Goal: Task Accomplishment & Management: Use online tool/utility

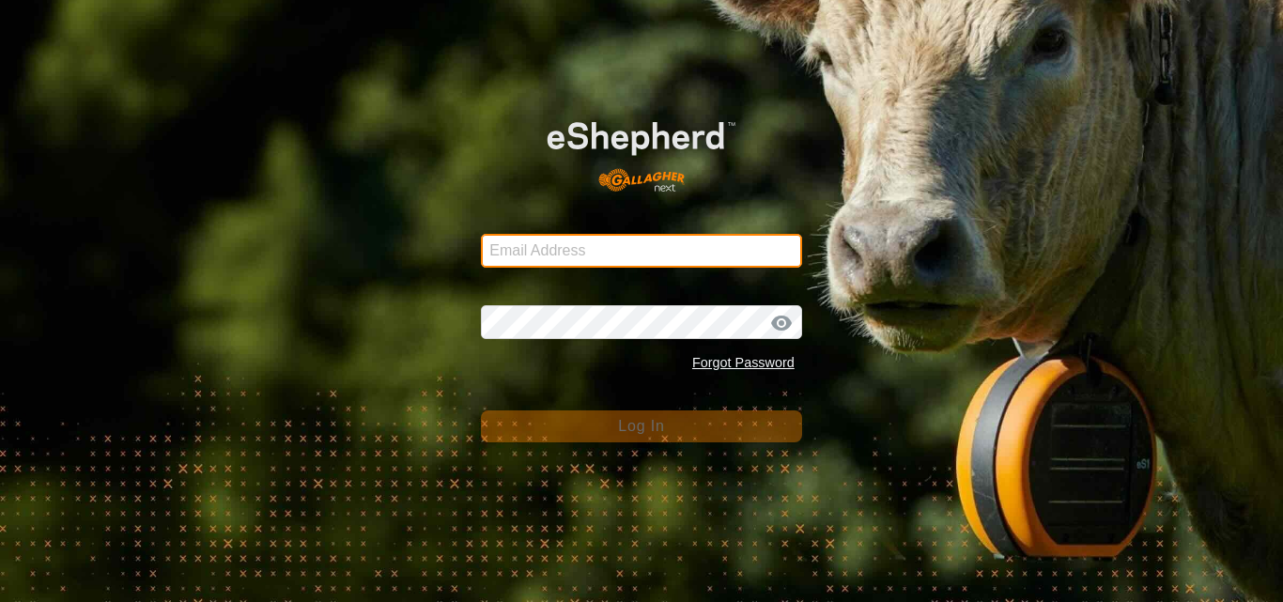
click at [585, 242] on input "Email Address" at bounding box center [641, 251] width 321 height 34
type input "[EMAIL_ADDRESS][DOMAIN_NAME]"
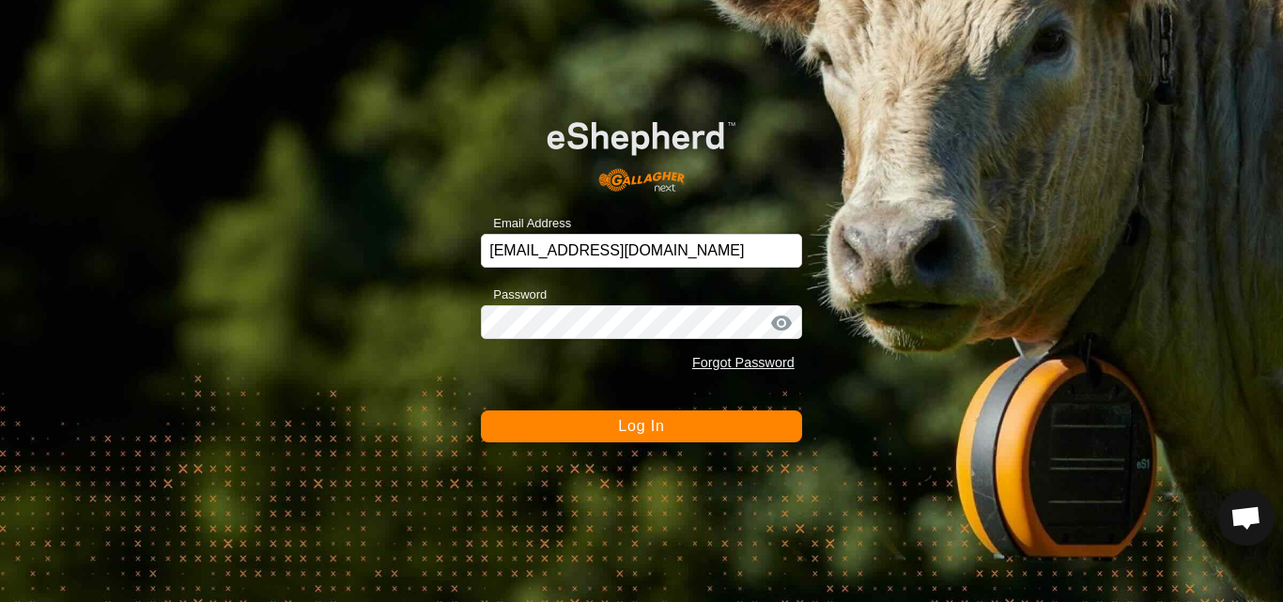
click at [621, 425] on span "Log In" at bounding box center [641, 426] width 46 height 16
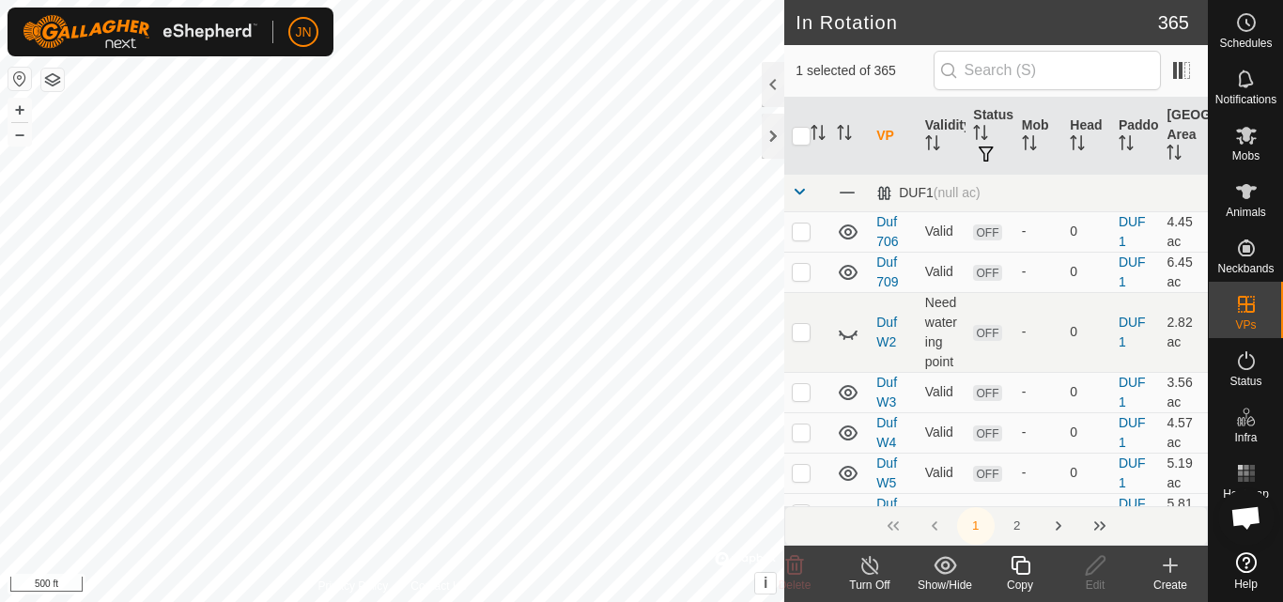
click at [1023, 567] on icon at bounding box center [1020, 565] width 23 height 23
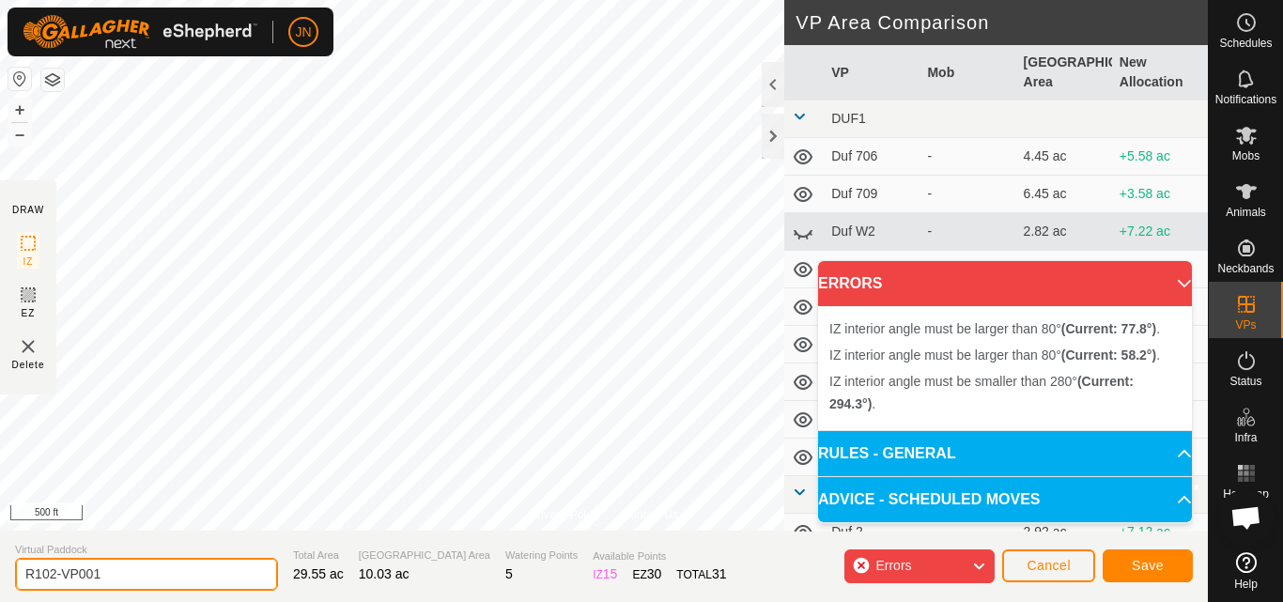
click at [116, 572] on input "R102-VP001" at bounding box center [146, 574] width 263 height 33
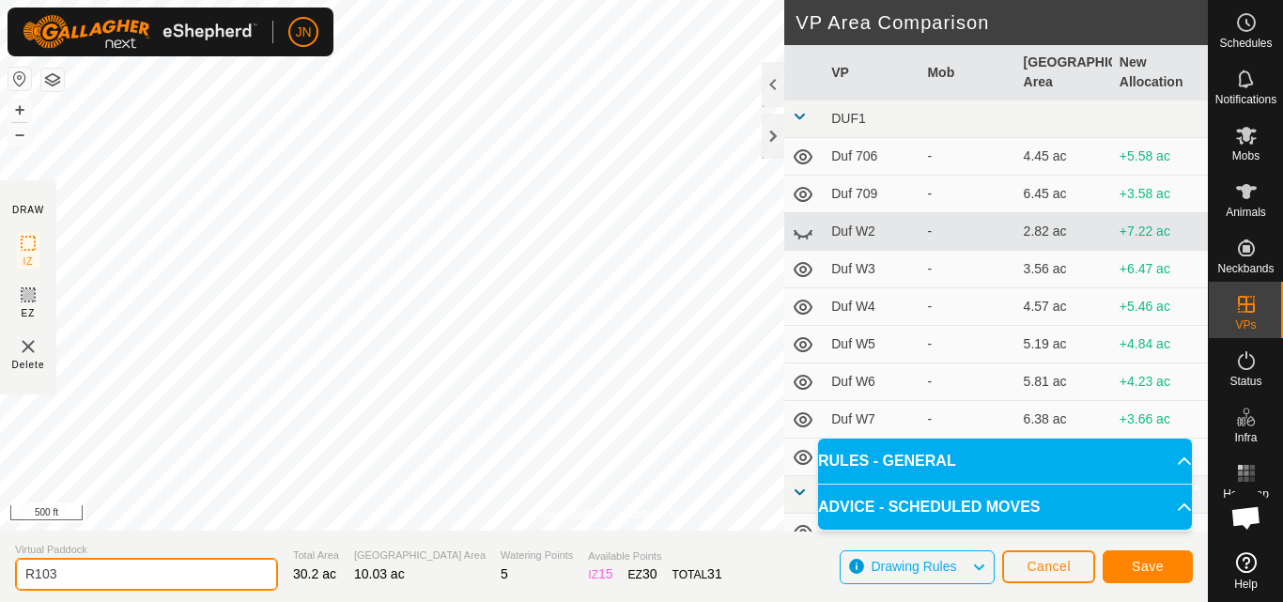
type input "R103"
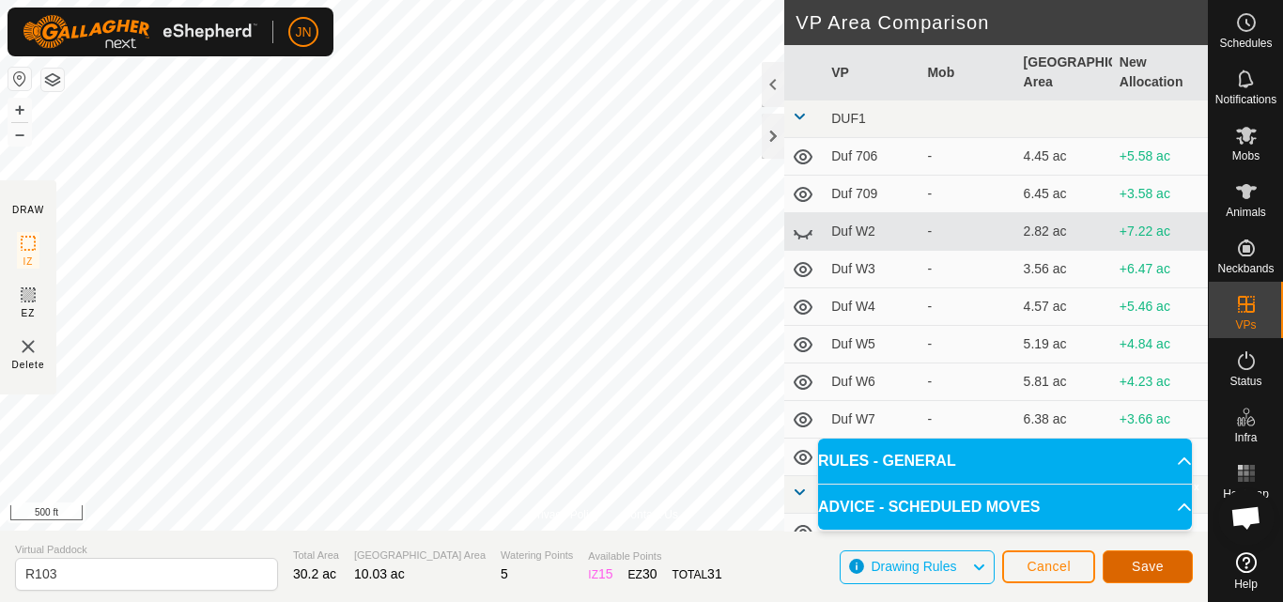
click at [1140, 567] on span "Save" at bounding box center [1148, 566] width 32 height 15
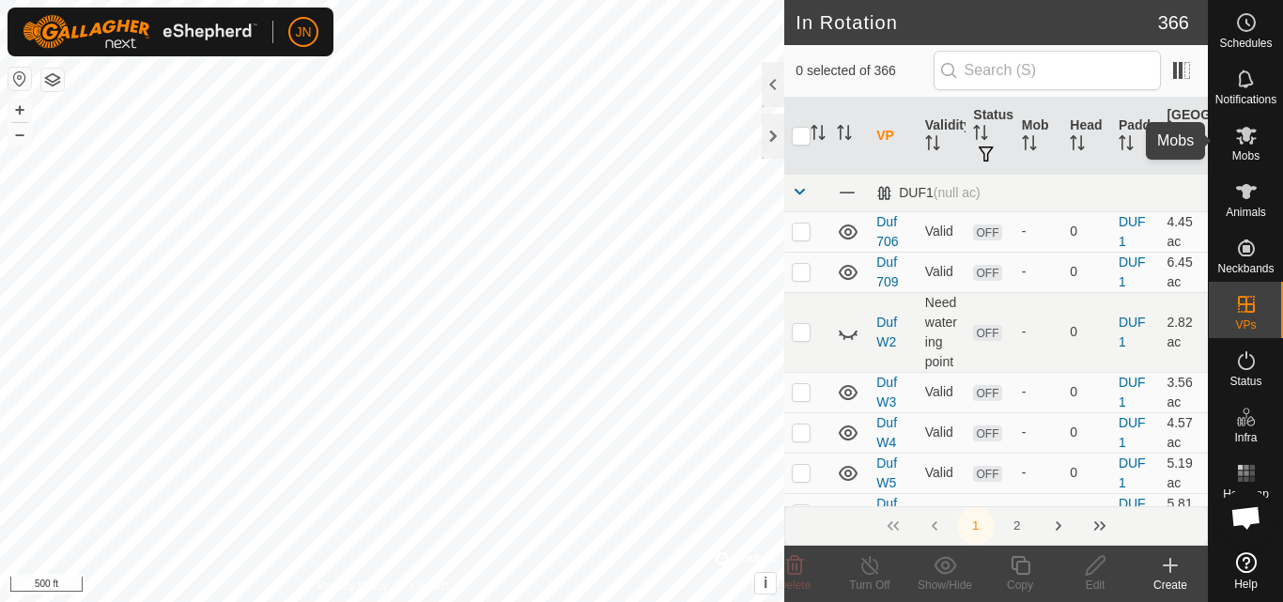
click at [1244, 136] on icon at bounding box center [1246, 136] width 21 height 18
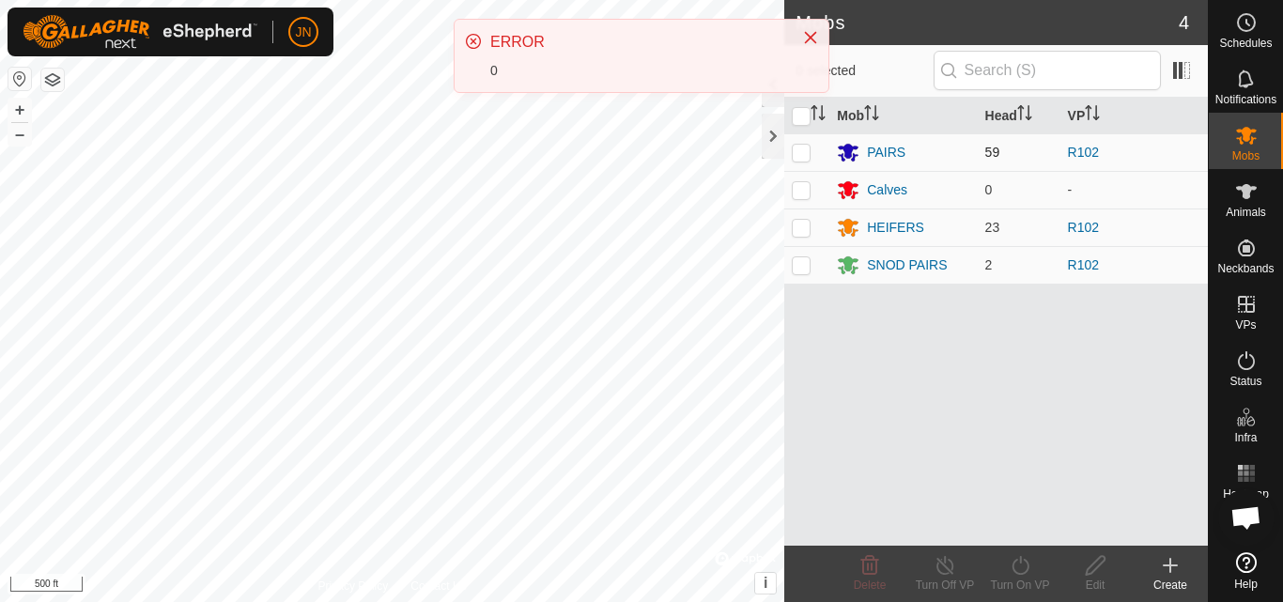
click at [795, 159] on p-checkbox at bounding box center [801, 152] width 19 height 15
checkbox input "true"
click at [802, 226] on p-checkbox at bounding box center [801, 227] width 19 height 15
checkbox input "true"
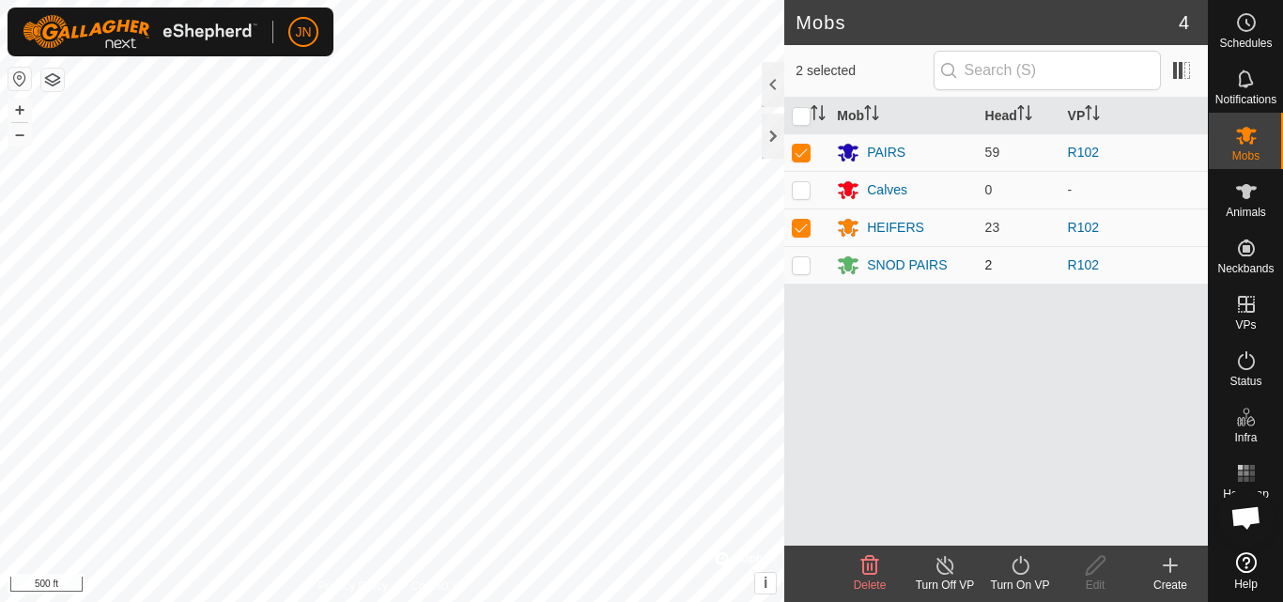
click at [803, 268] on p-checkbox at bounding box center [801, 264] width 19 height 15
checkbox input "true"
click at [1022, 569] on icon at bounding box center [1020, 565] width 23 height 23
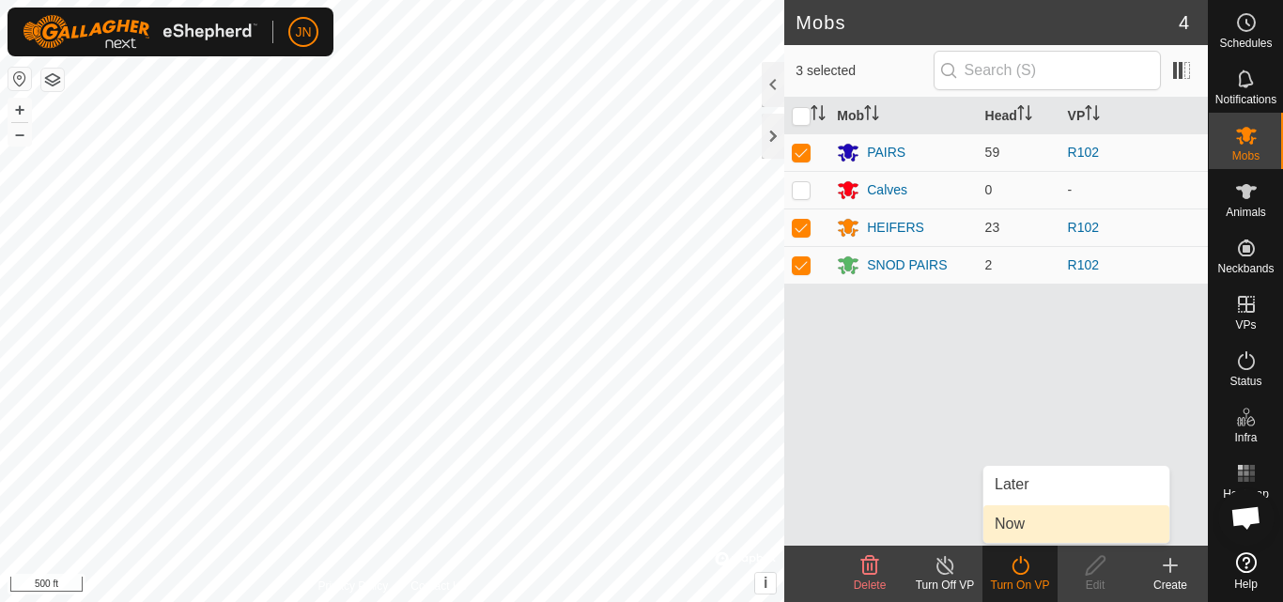
click at [1023, 523] on link "Now" at bounding box center [1077, 524] width 186 height 38
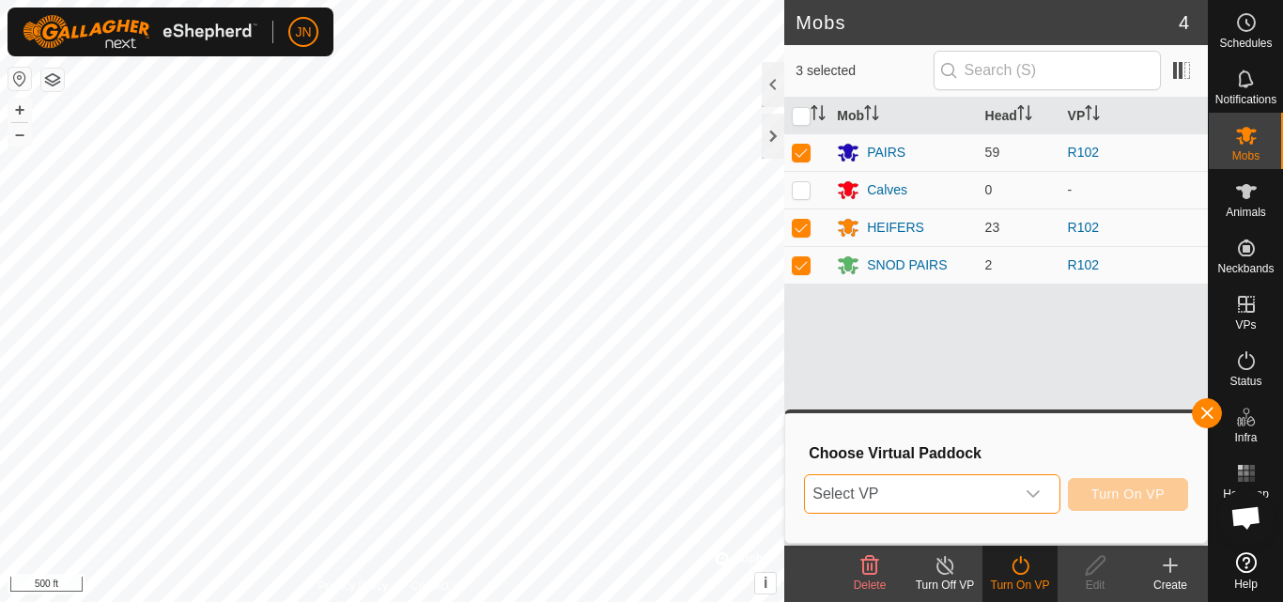
click at [926, 491] on span "Select VP" at bounding box center [909, 494] width 209 height 38
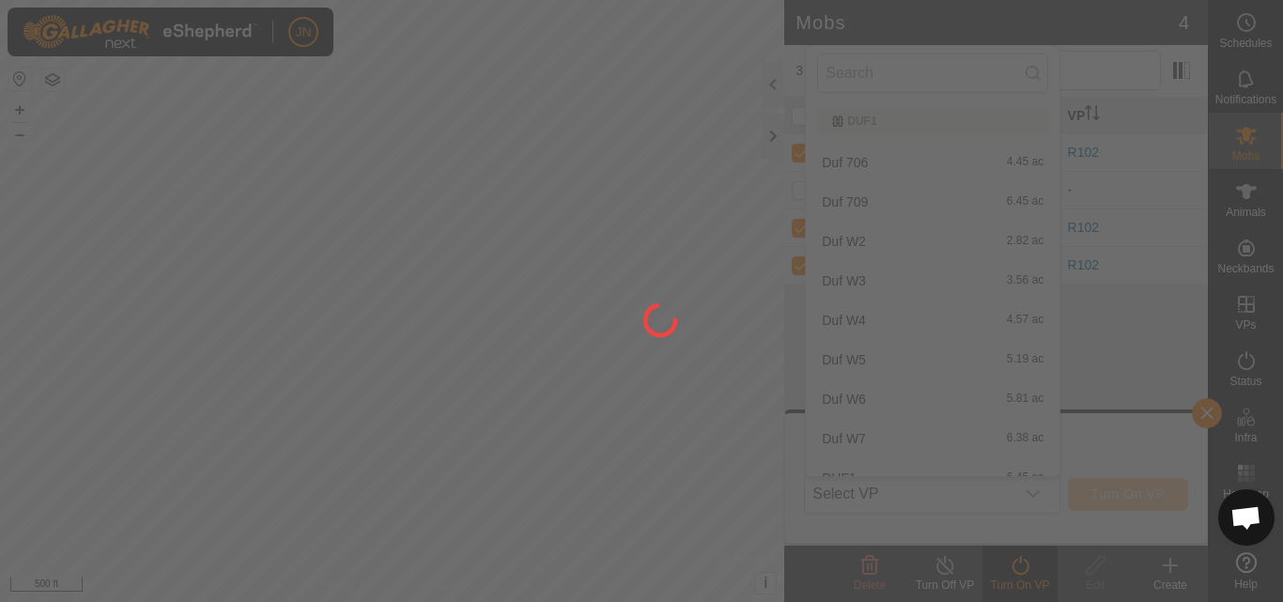
click at [925, 487] on div at bounding box center [641, 301] width 1283 height 602
click at [925, 483] on div at bounding box center [641, 301] width 1283 height 602
click at [925, 478] on div at bounding box center [641, 301] width 1283 height 602
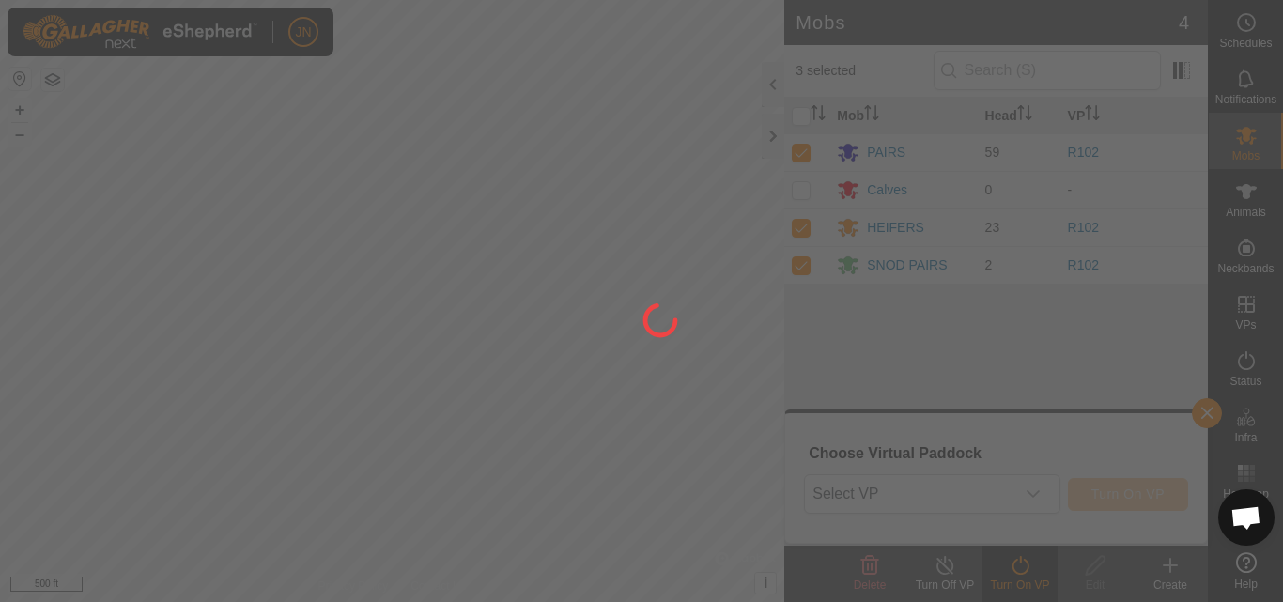
click at [925, 478] on div at bounding box center [641, 301] width 1283 height 602
click at [925, 476] on div at bounding box center [641, 301] width 1283 height 602
click at [925, 474] on div at bounding box center [641, 301] width 1283 height 602
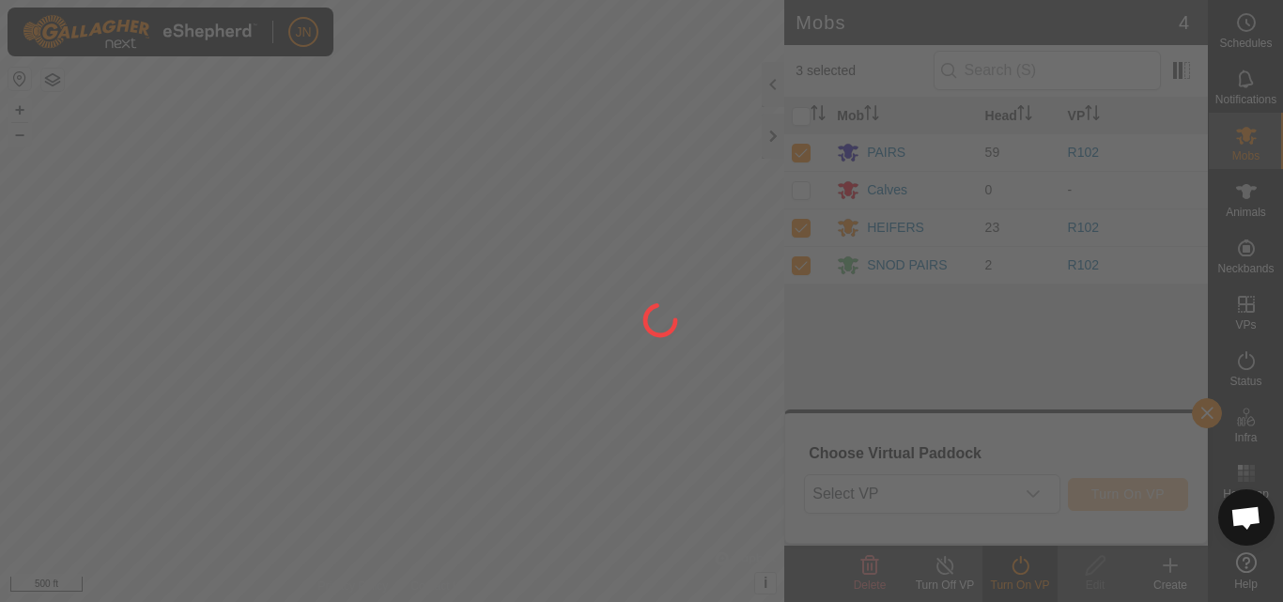
click at [925, 475] on div at bounding box center [641, 301] width 1283 height 602
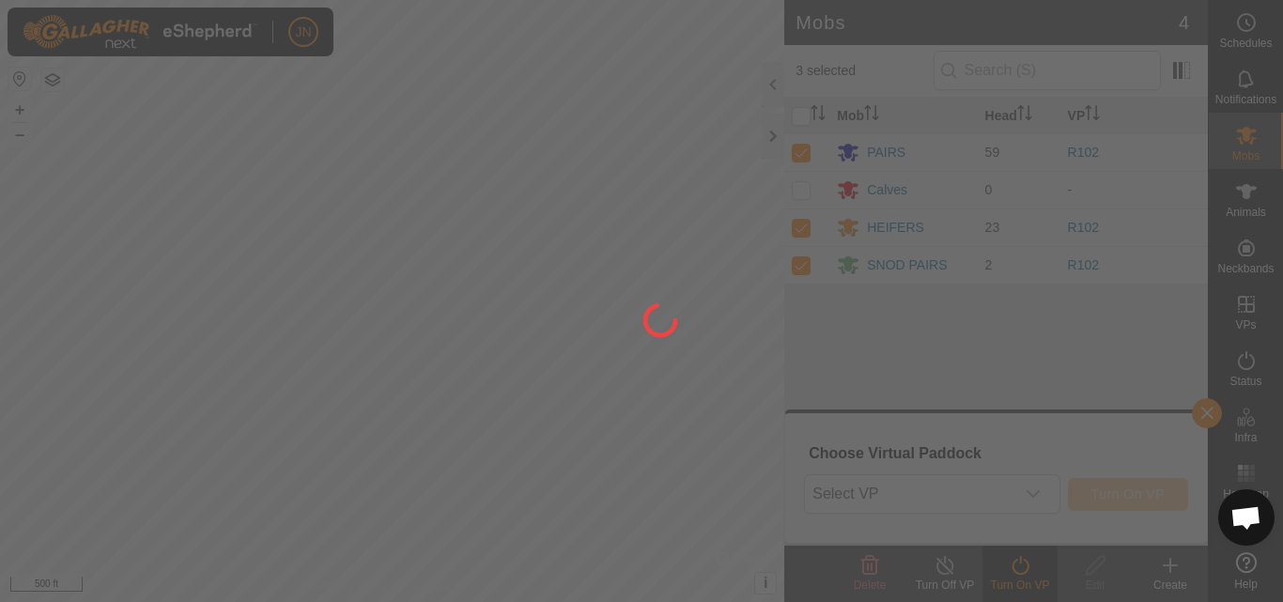
click at [925, 475] on div at bounding box center [641, 301] width 1283 height 602
click at [933, 475] on div at bounding box center [641, 301] width 1283 height 602
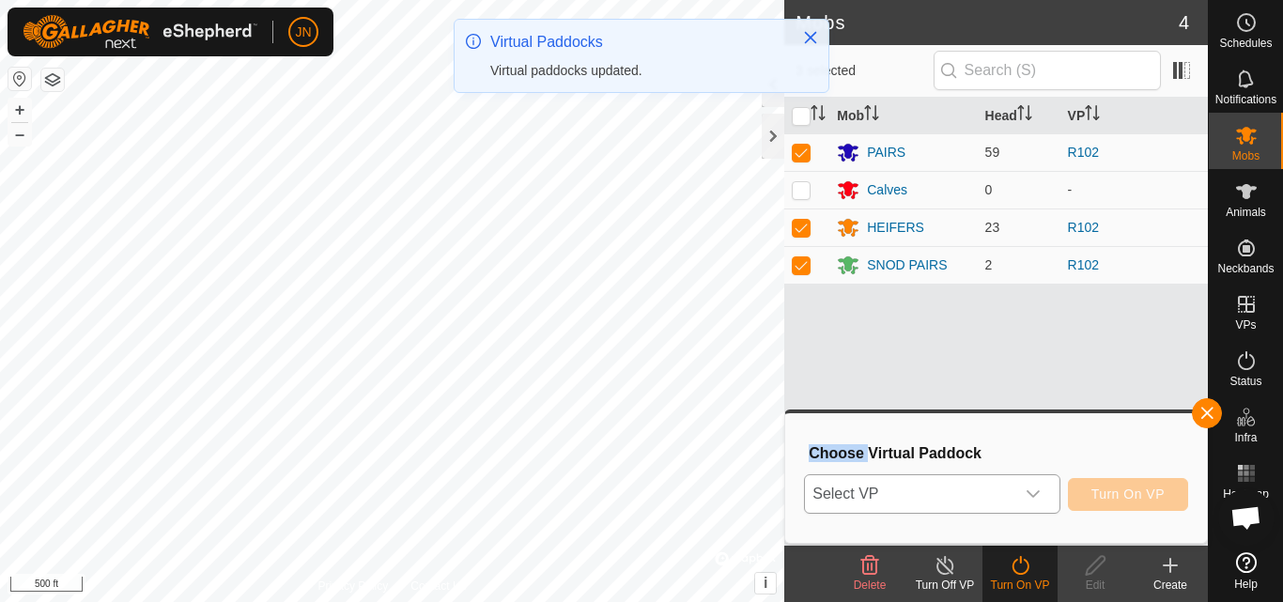
click at [920, 493] on span "Select VP" at bounding box center [909, 494] width 209 height 38
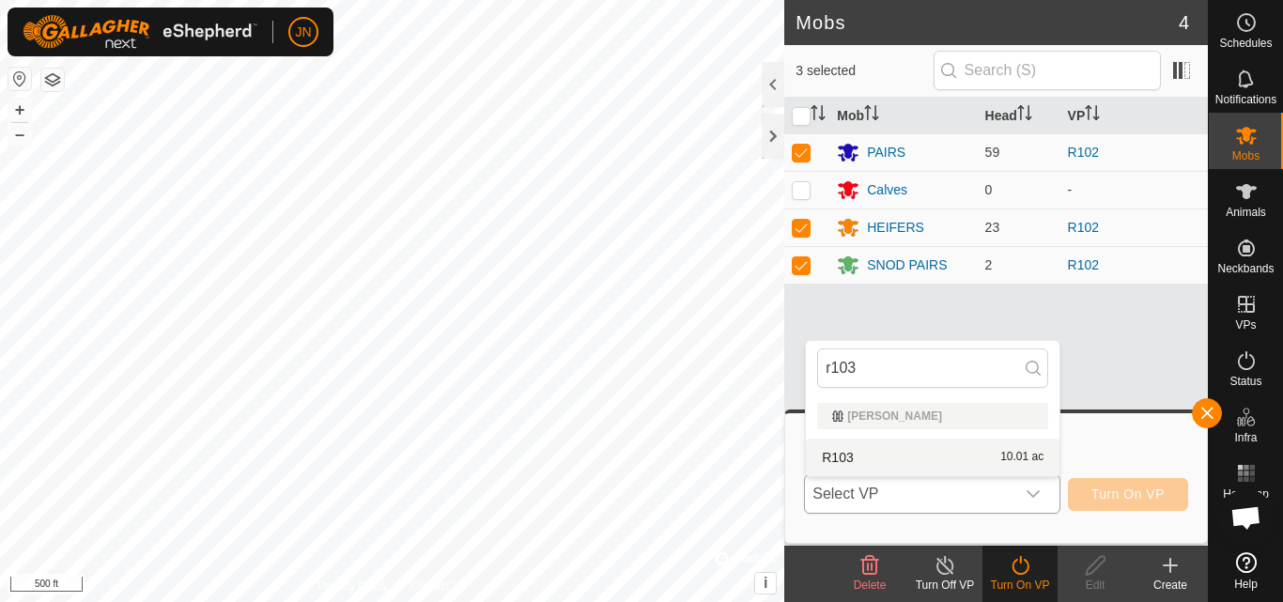
type input "r103"
click at [945, 447] on li "R103 10.01 ac" at bounding box center [933, 458] width 254 height 38
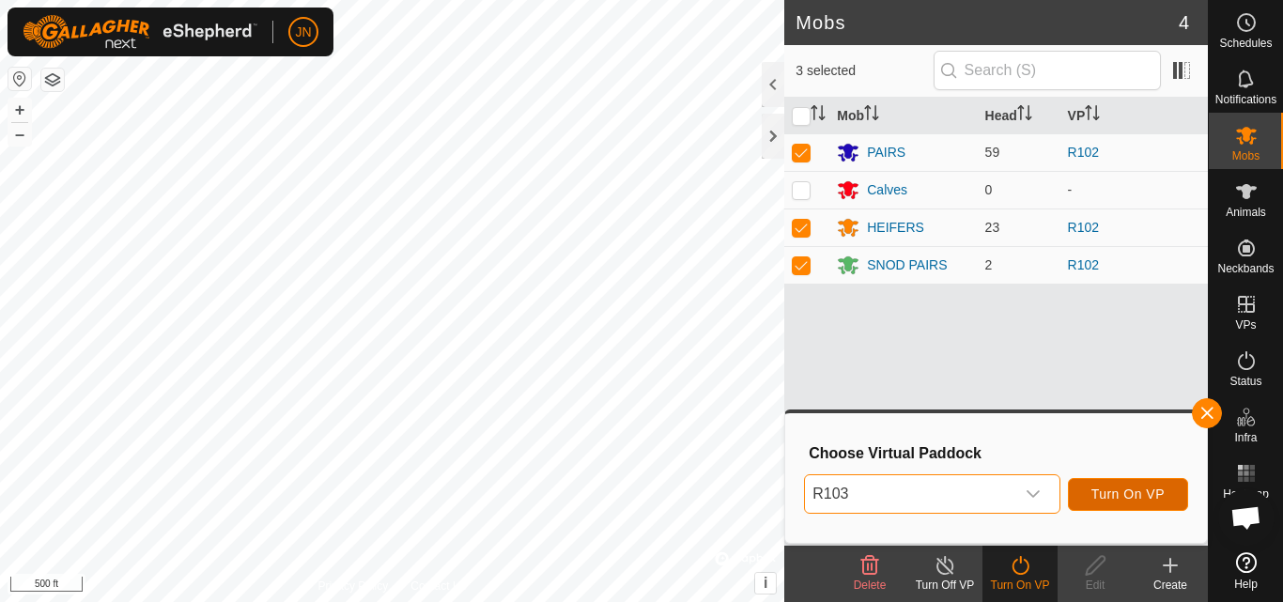
click at [1125, 487] on span "Turn On VP" at bounding box center [1128, 494] width 73 height 15
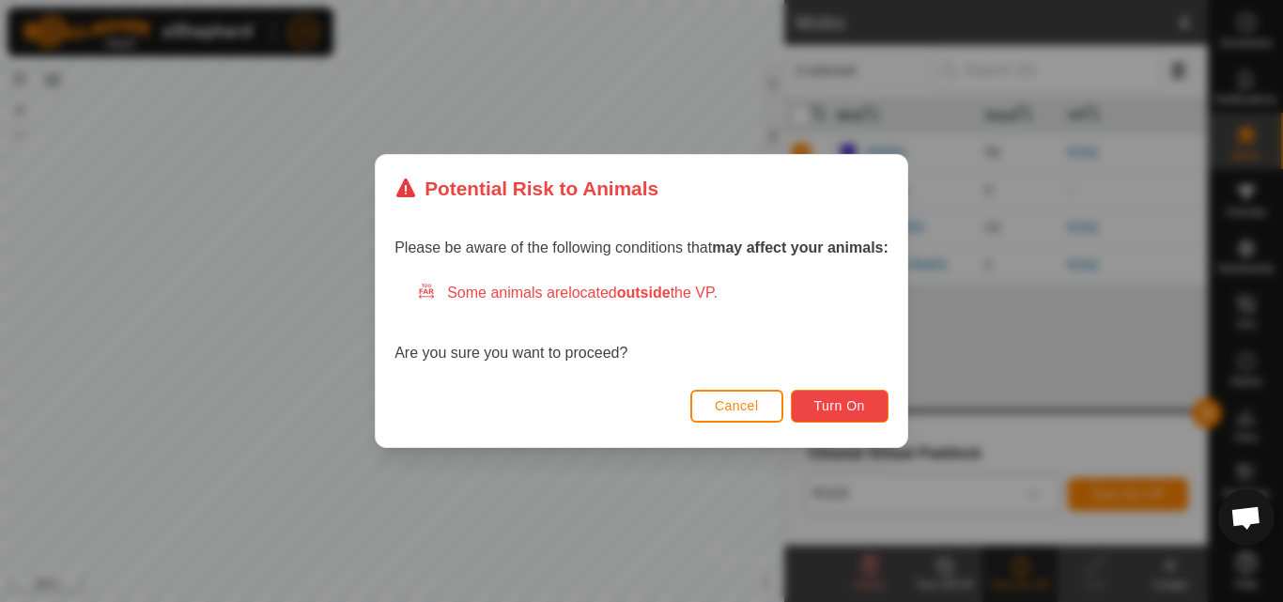
click at [837, 402] on span "Turn On" at bounding box center [840, 405] width 51 height 15
